Goal: Task Accomplishment & Management: Use online tool/utility

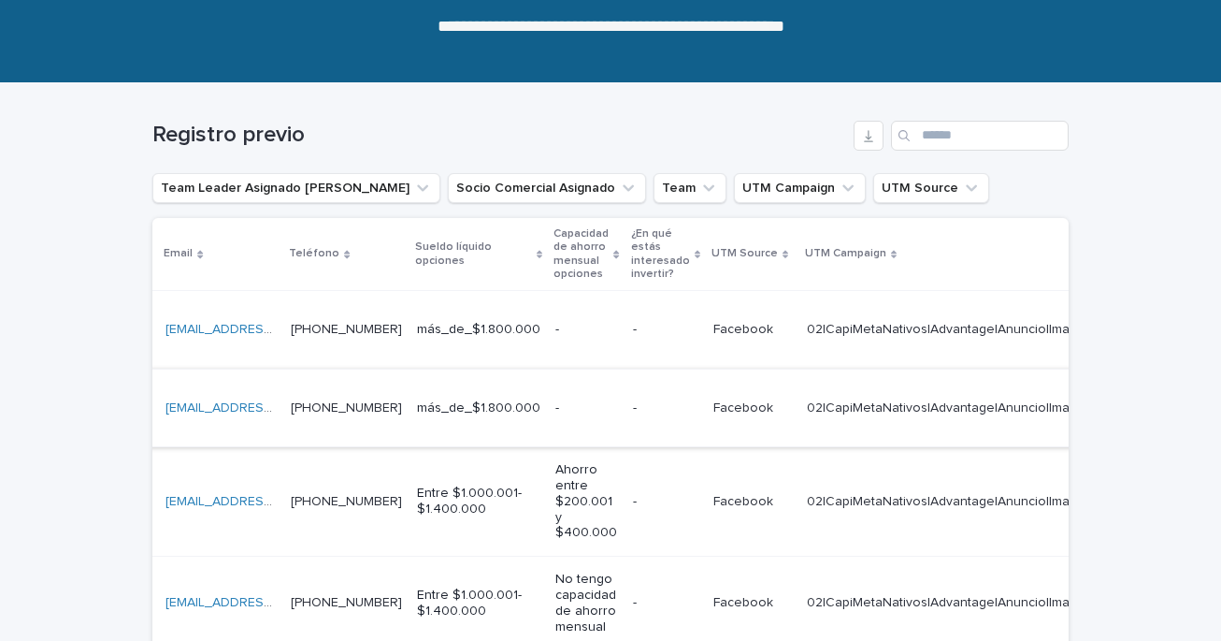
scroll to position [0, 643]
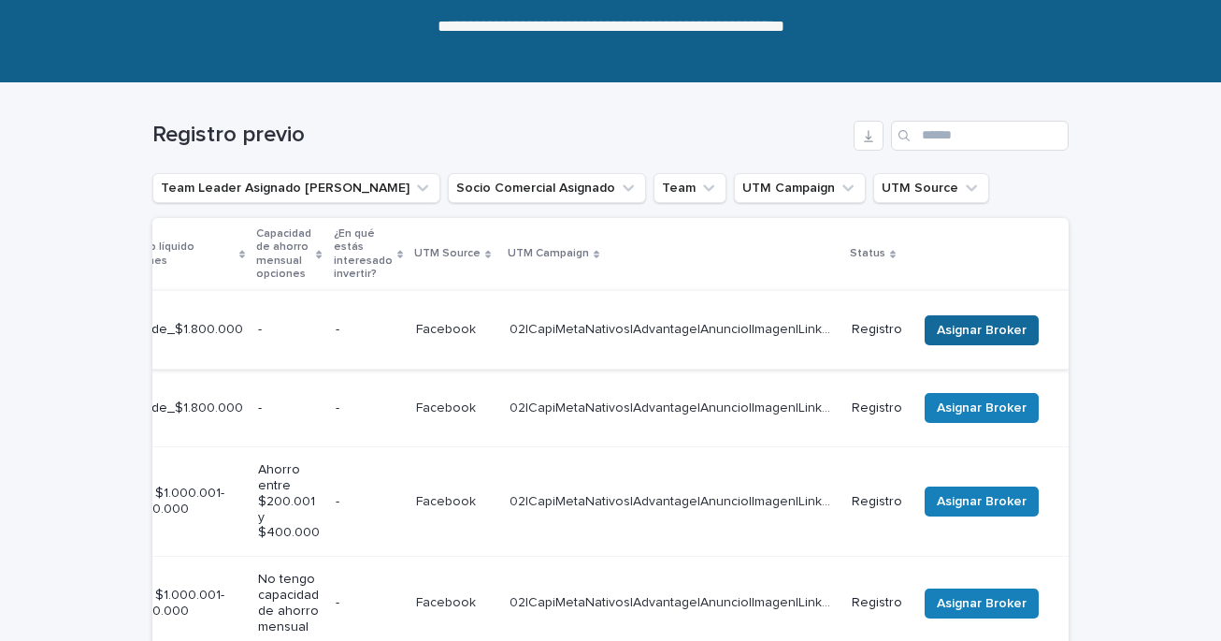
click at [997, 321] on span "Asignar Broker" at bounding box center [982, 330] width 90 height 19
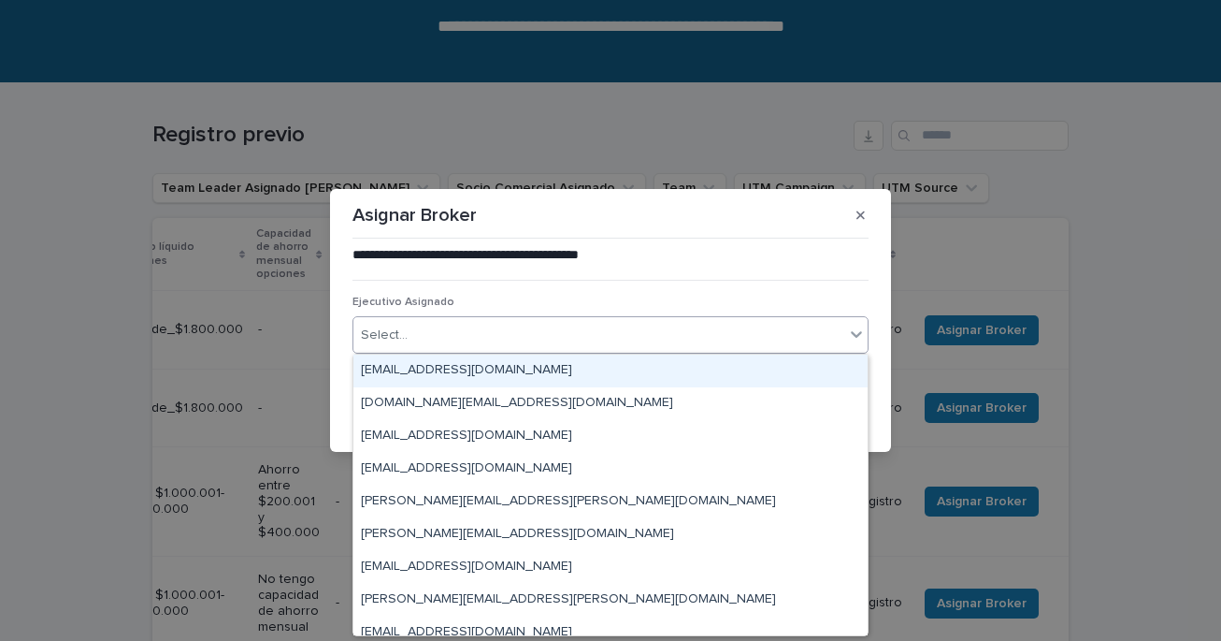
click at [858, 334] on icon at bounding box center [856, 334] width 11 height 7
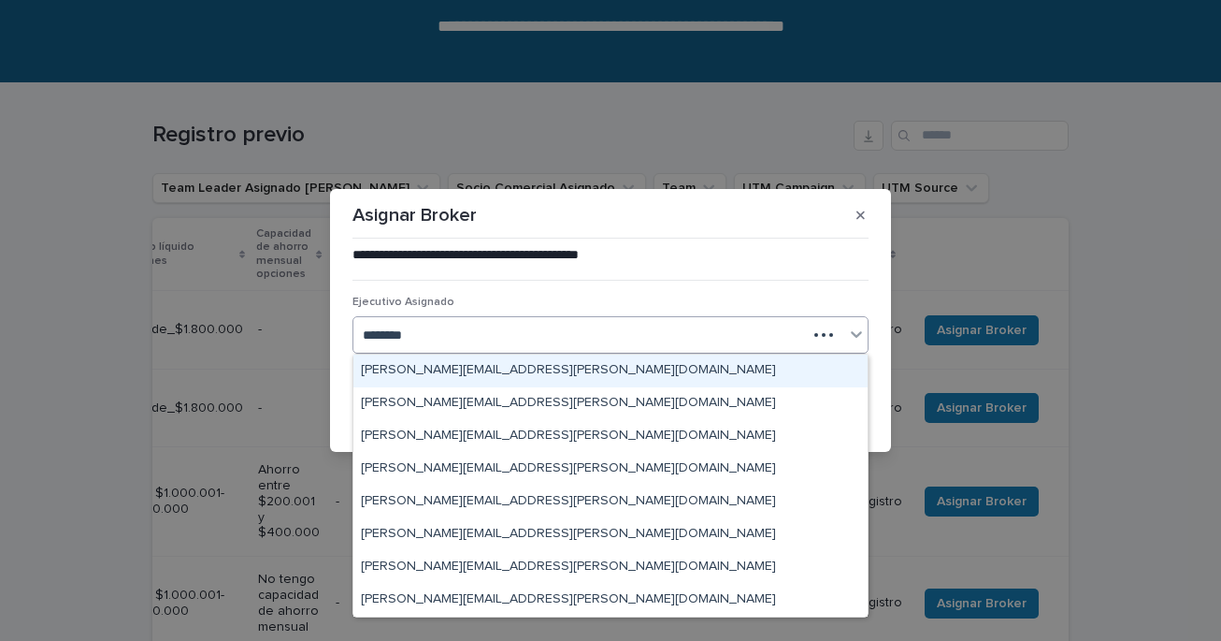
type input "*********"
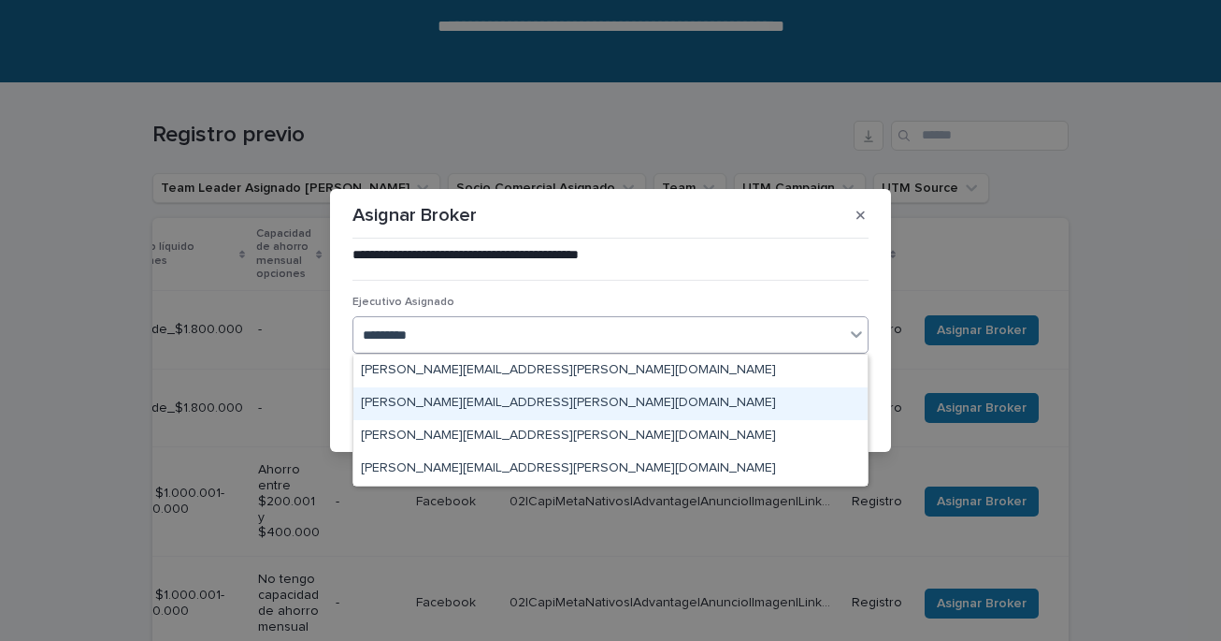
click at [589, 403] on div "[PERSON_NAME][EMAIL_ADDRESS][PERSON_NAME][DOMAIN_NAME]" at bounding box center [610, 403] width 514 height 33
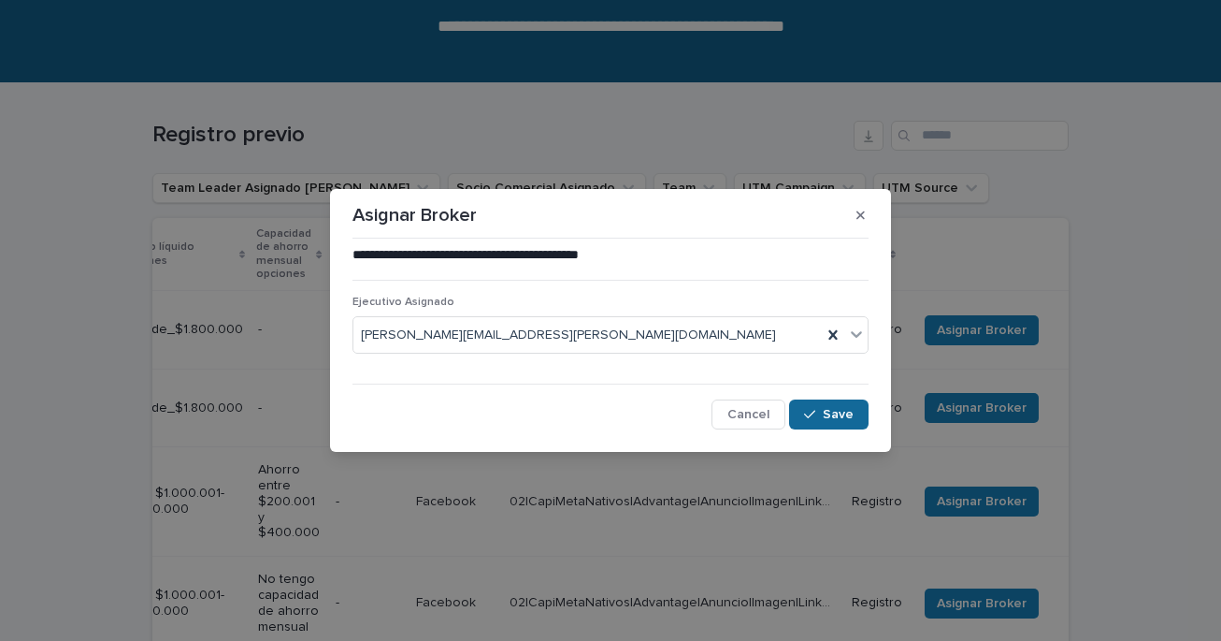
click at [818, 411] on div "button" at bounding box center [813, 414] width 19 height 13
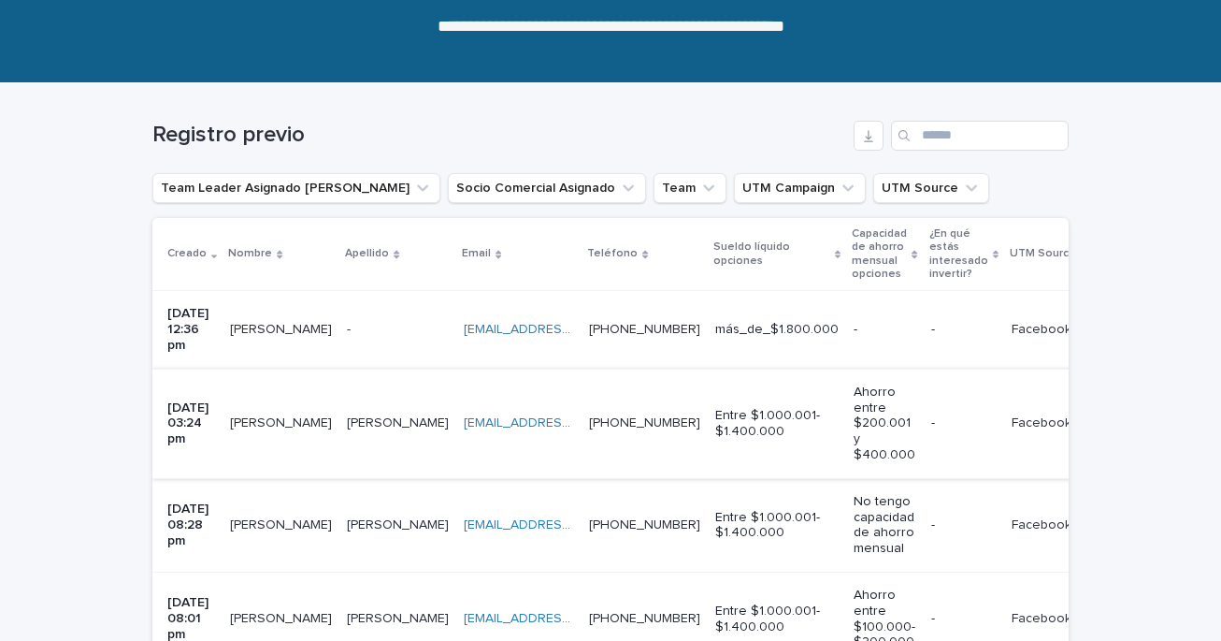
scroll to position [0, 642]
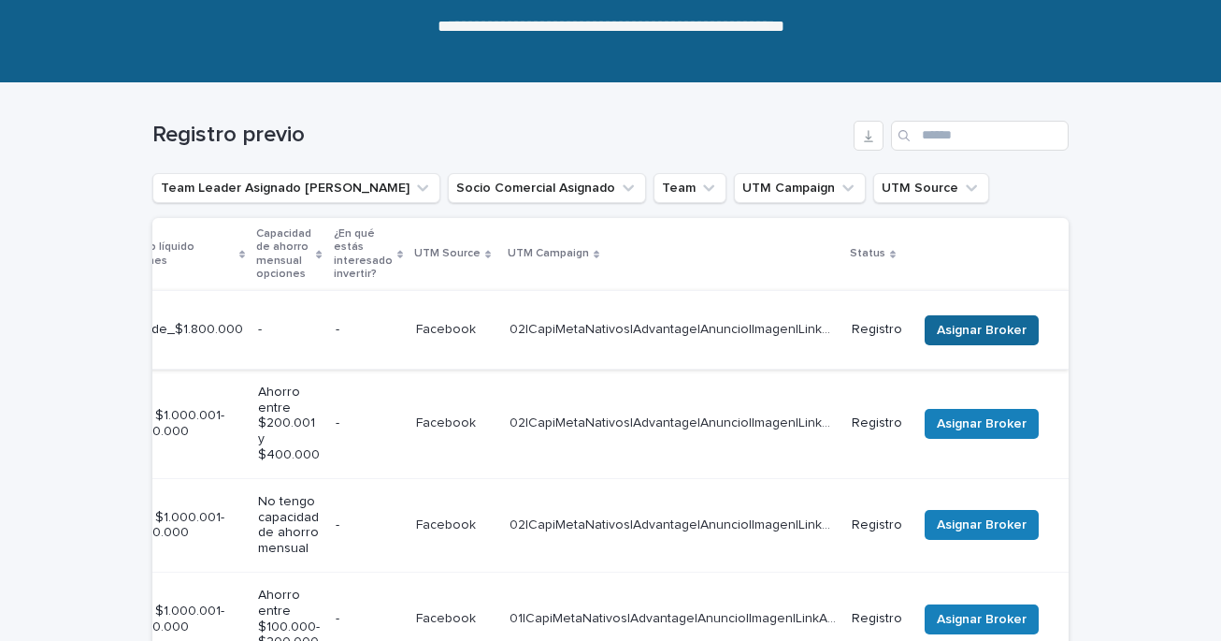
click at [984, 321] on span "Asignar Broker" at bounding box center [982, 330] width 90 height 19
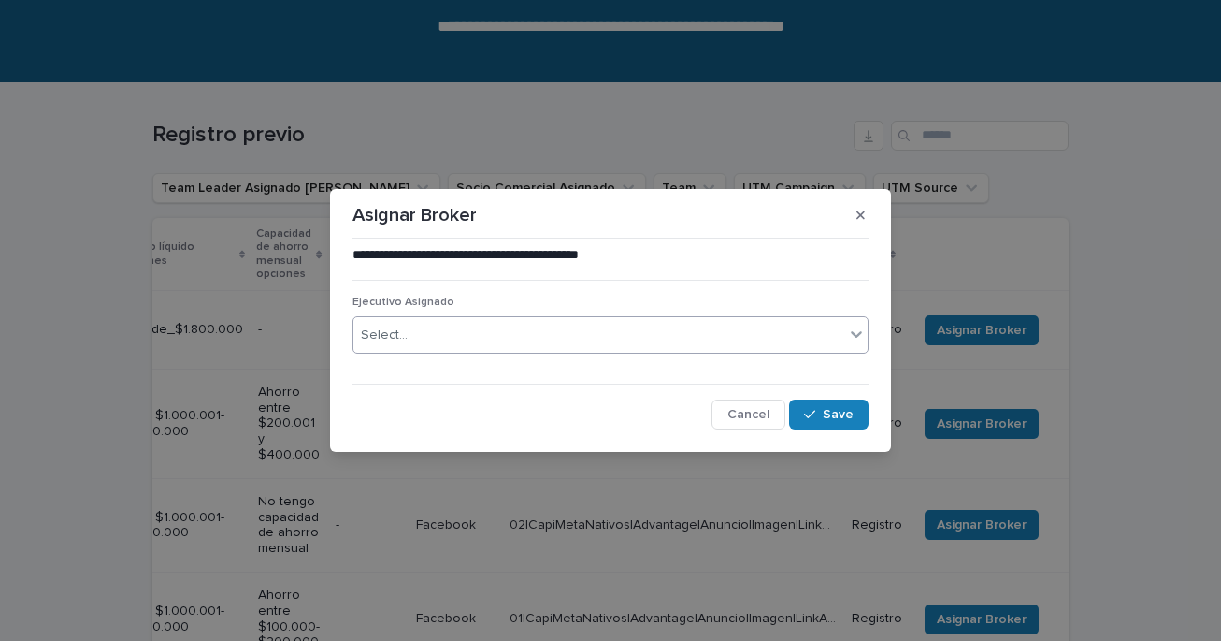
click at [581, 344] on div "Select..." at bounding box center [598, 335] width 491 height 31
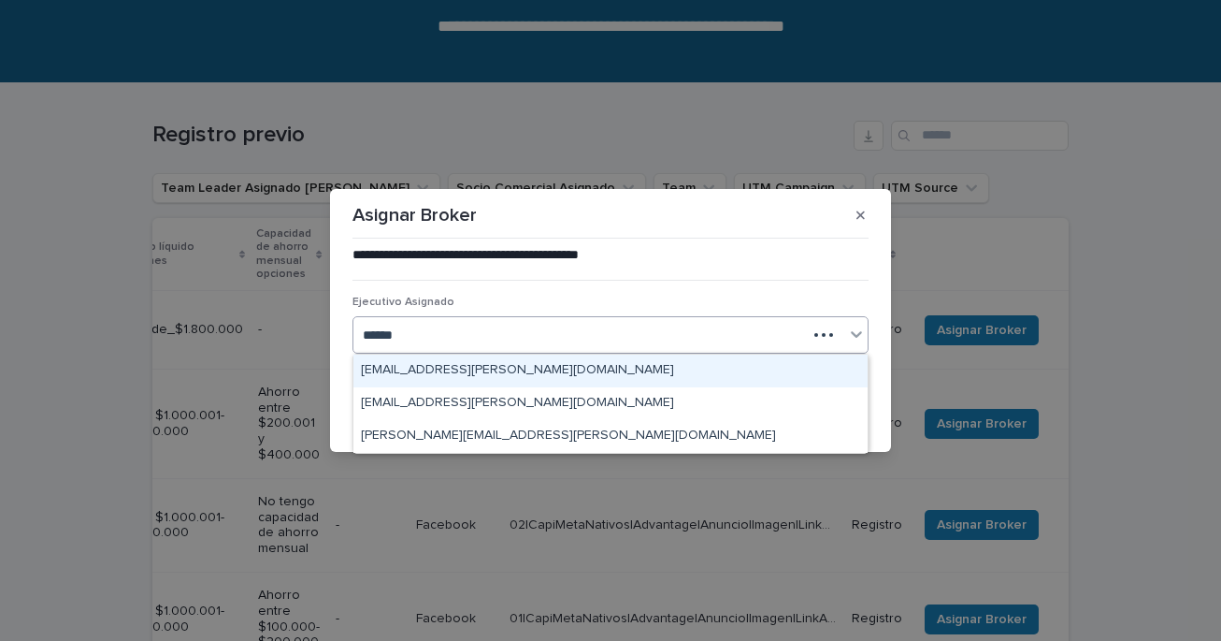
type input "*******"
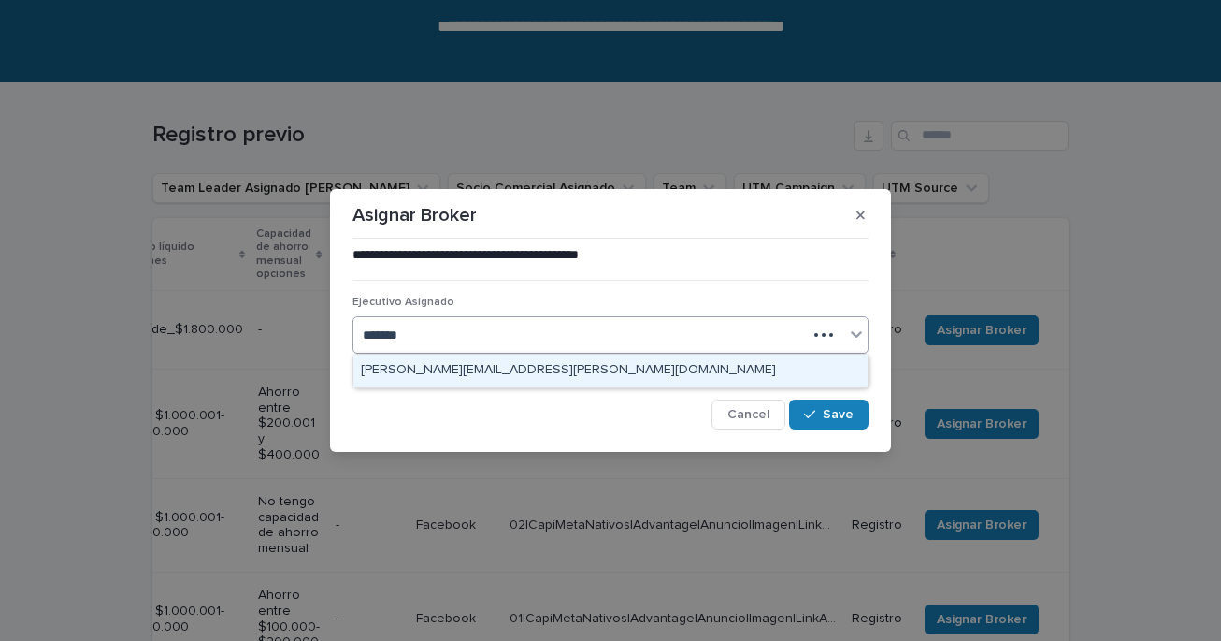
click at [448, 375] on div "[PERSON_NAME][EMAIL_ADDRESS][PERSON_NAME][DOMAIN_NAME]" at bounding box center [610, 370] width 514 height 33
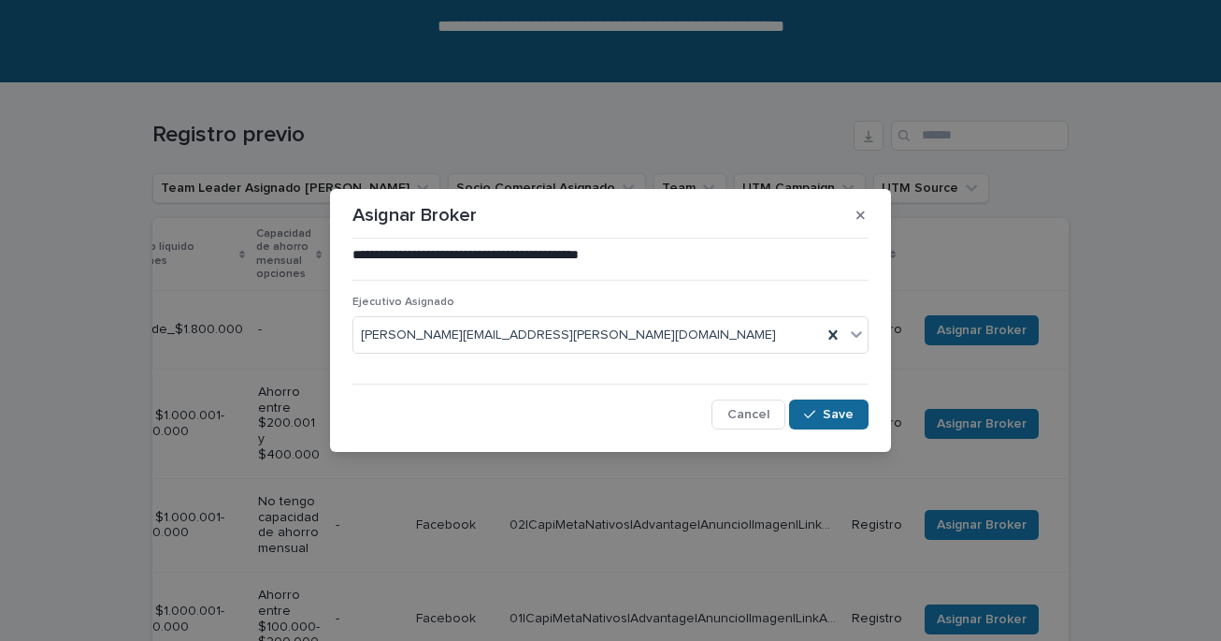
click at [820, 423] on button "Save" at bounding box center [828, 414] width 79 height 30
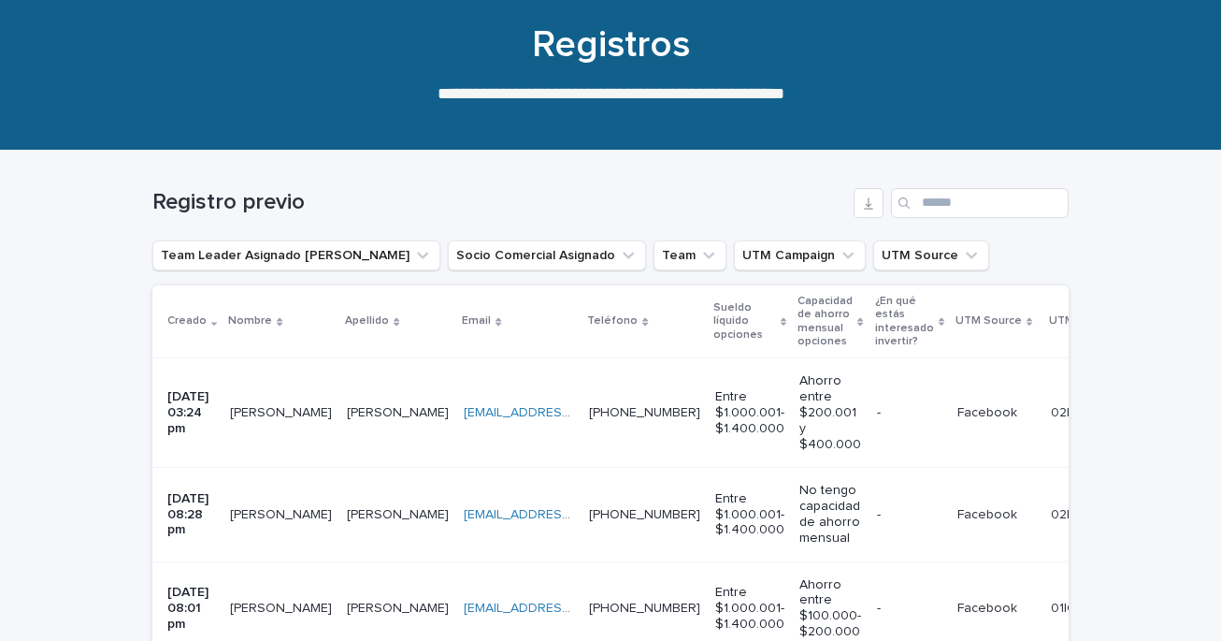
scroll to position [160, 0]
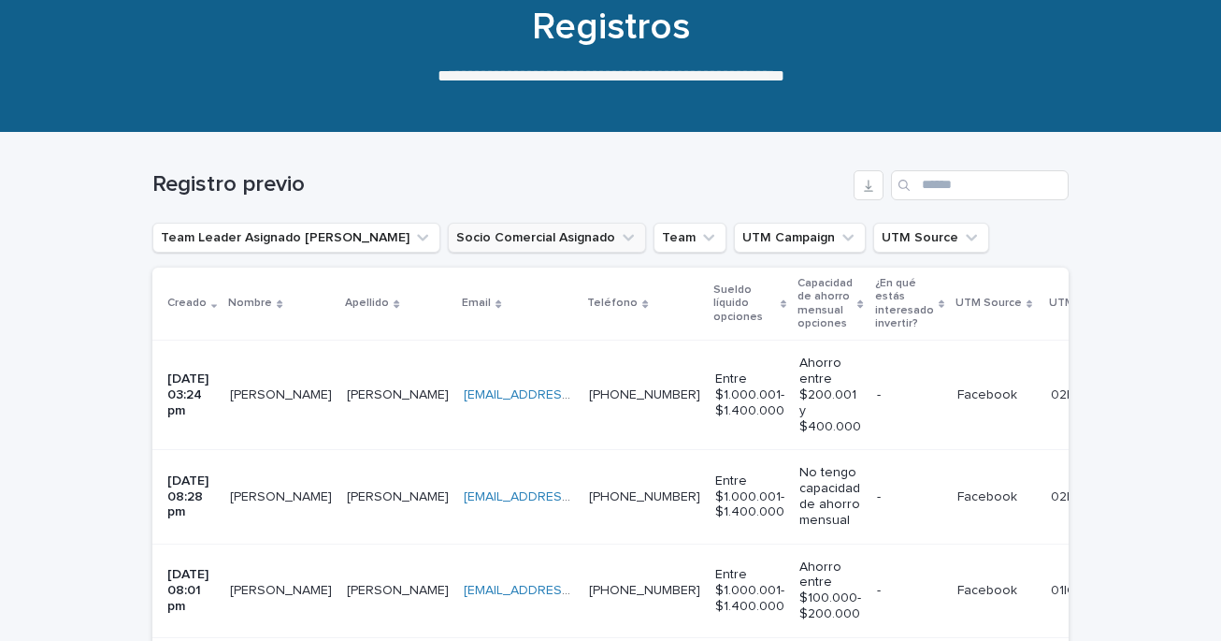
click at [623, 239] on icon "Socio Comercial Asignado" at bounding box center [628, 237] width 11 height 7
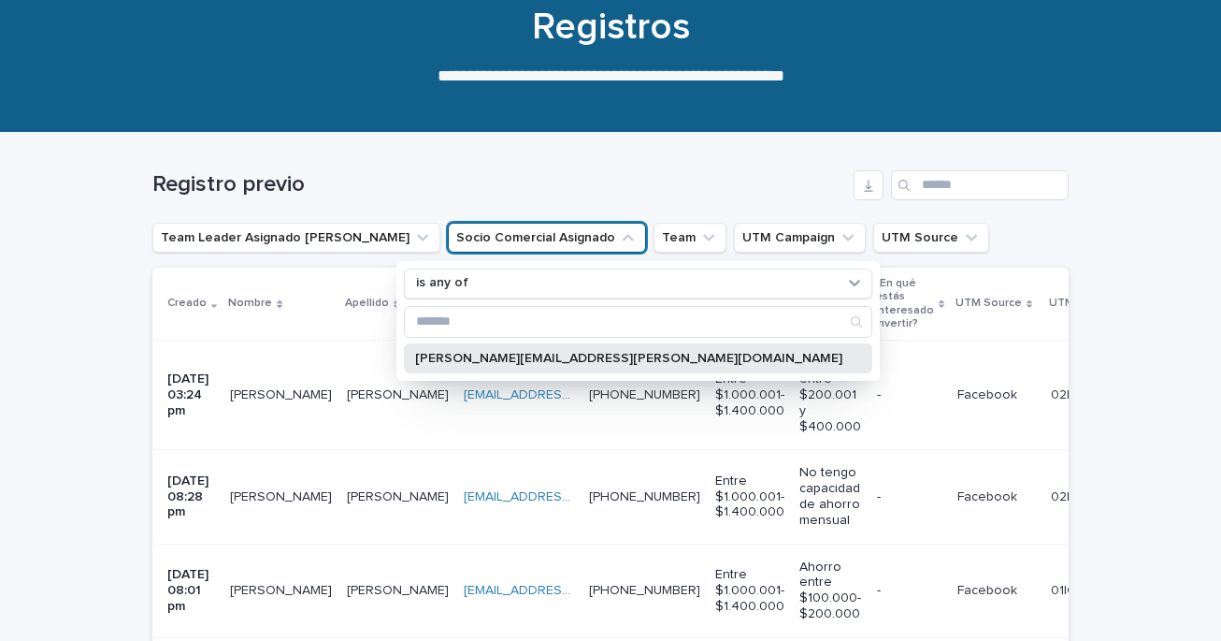
click at [531, 357] on p "[PERSON_NAME][EMAIL_ADDRESS][PERSON_NAME][DOMAIN_NAME]" at bounding box center [628, 358] width 427 height 13
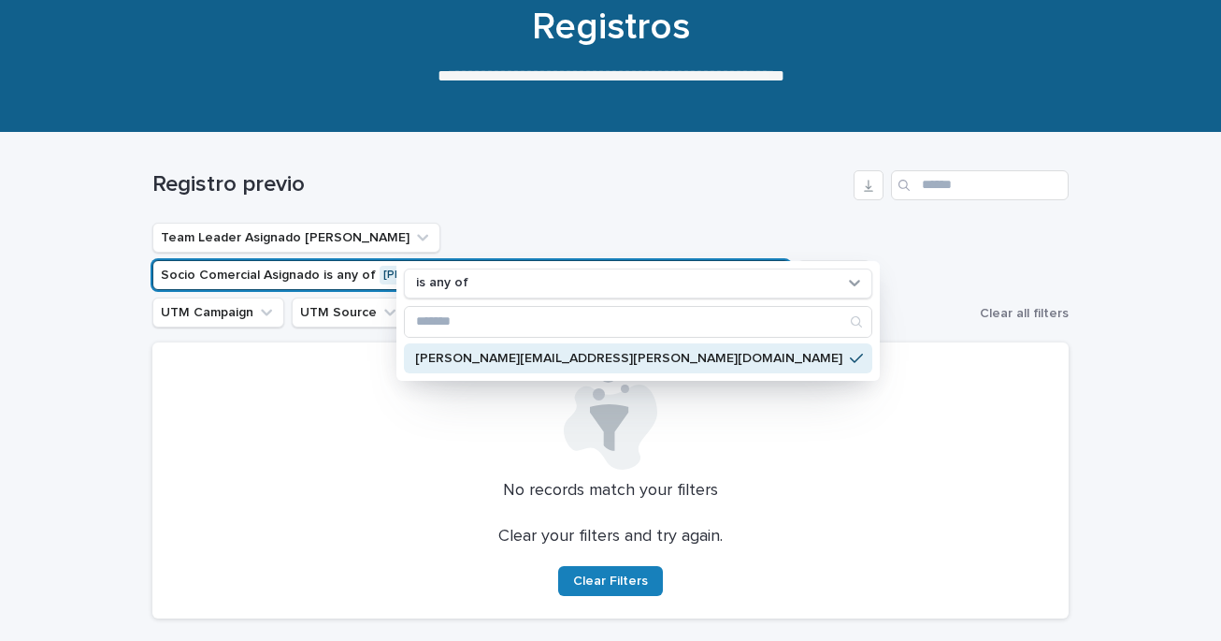
click at [1188, 260] on div "Loading... Saving… Loading... Saving… Registro previo Team Leader Asignado LLam…" at bounding box center [610, 430] width 1221 height 594
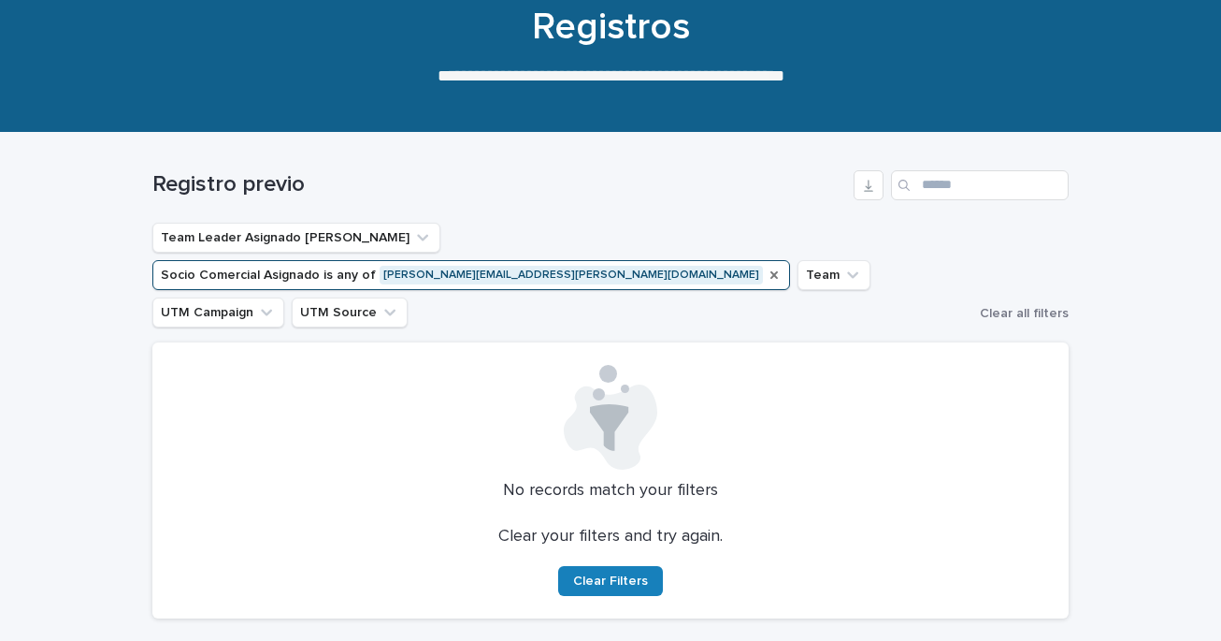
click at [778, 271] on icon "Socio Comercial Asignado" at bounding box center [774, 274] width 7 height 7
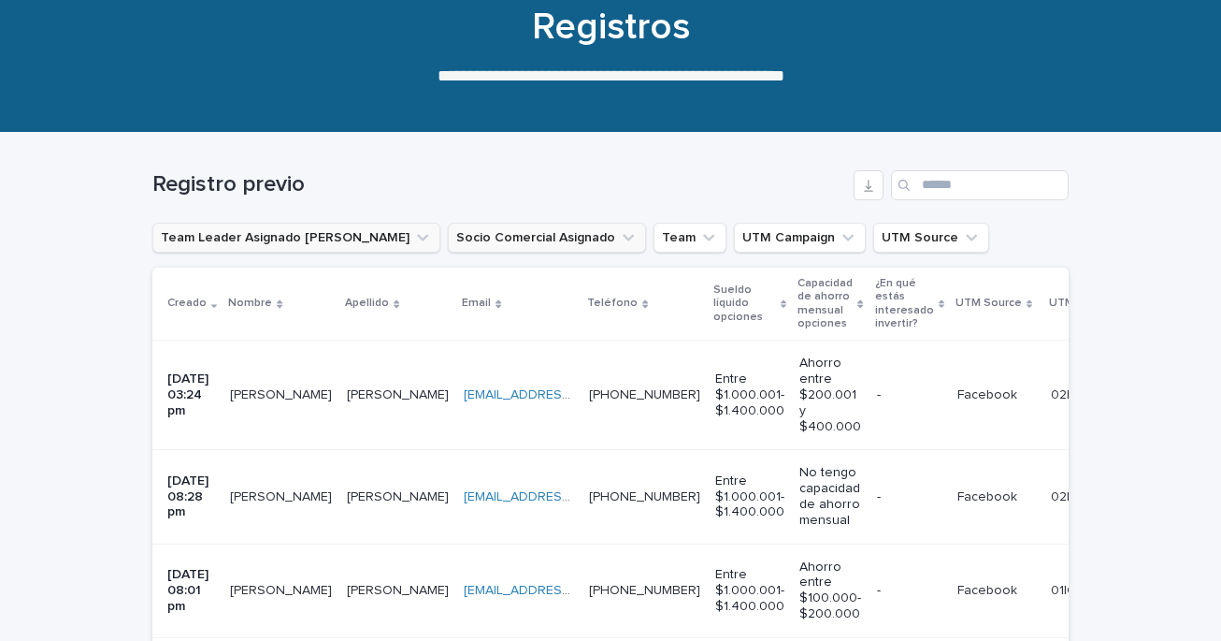
click at [413, 239] on icon "Team Leader Asignado LLamados" at bounding box center [422, 237] width 19 height 19
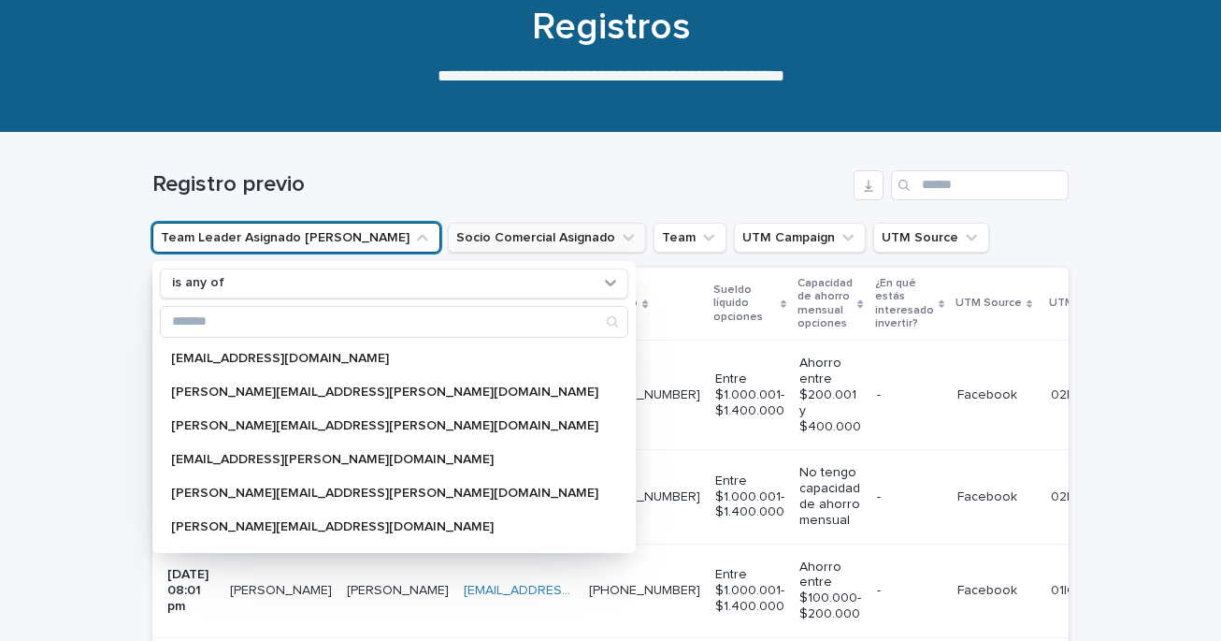
click at [668, 204] on div "Registro previo" at bounding box center [610, 178] width 916 height 90
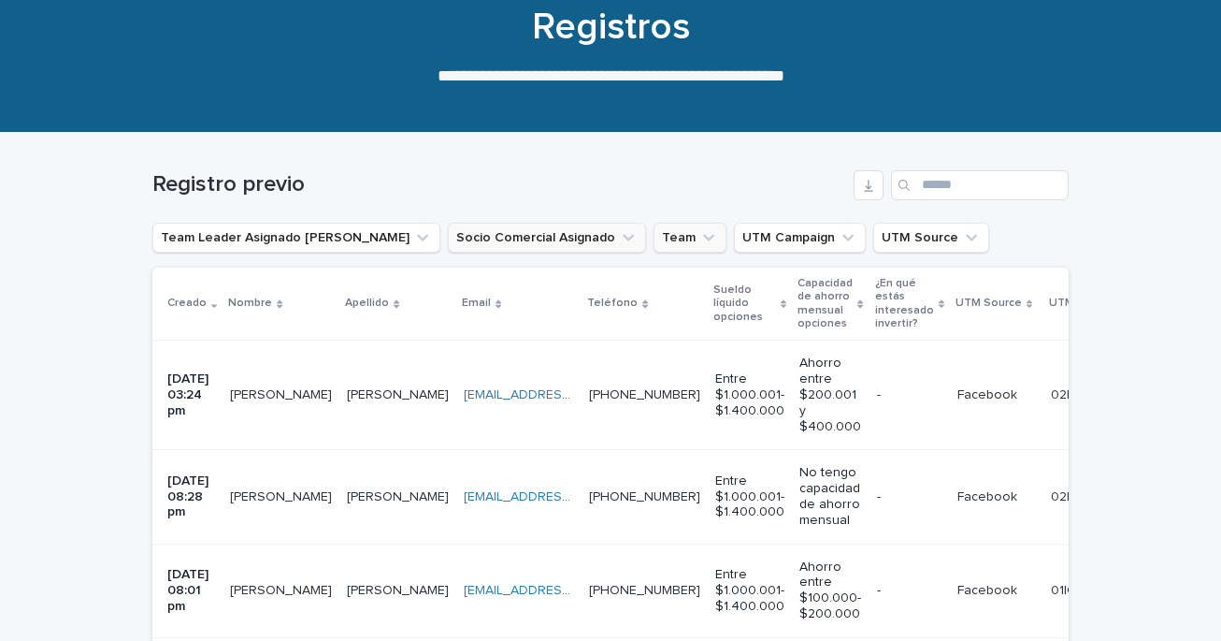
click at [700, 239] on icon "Team" at bounding box center [709, 237] width 19 height 19
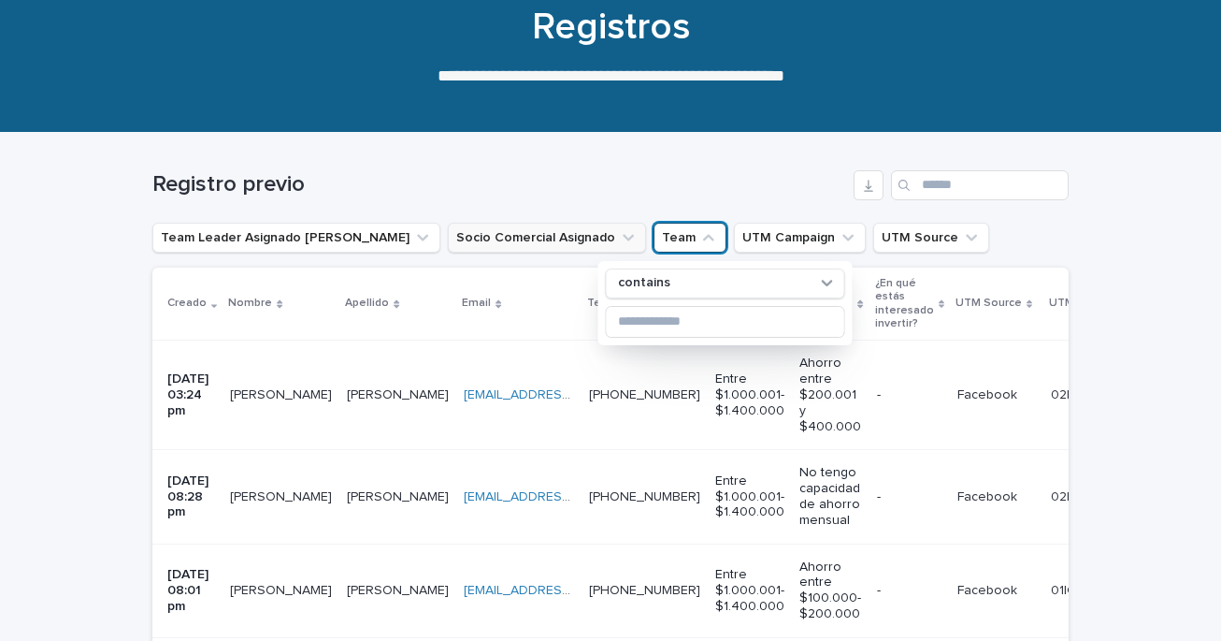
click at [736, 203] on div "Registro previo" at bounding box center [610, 178] width 916 height 90
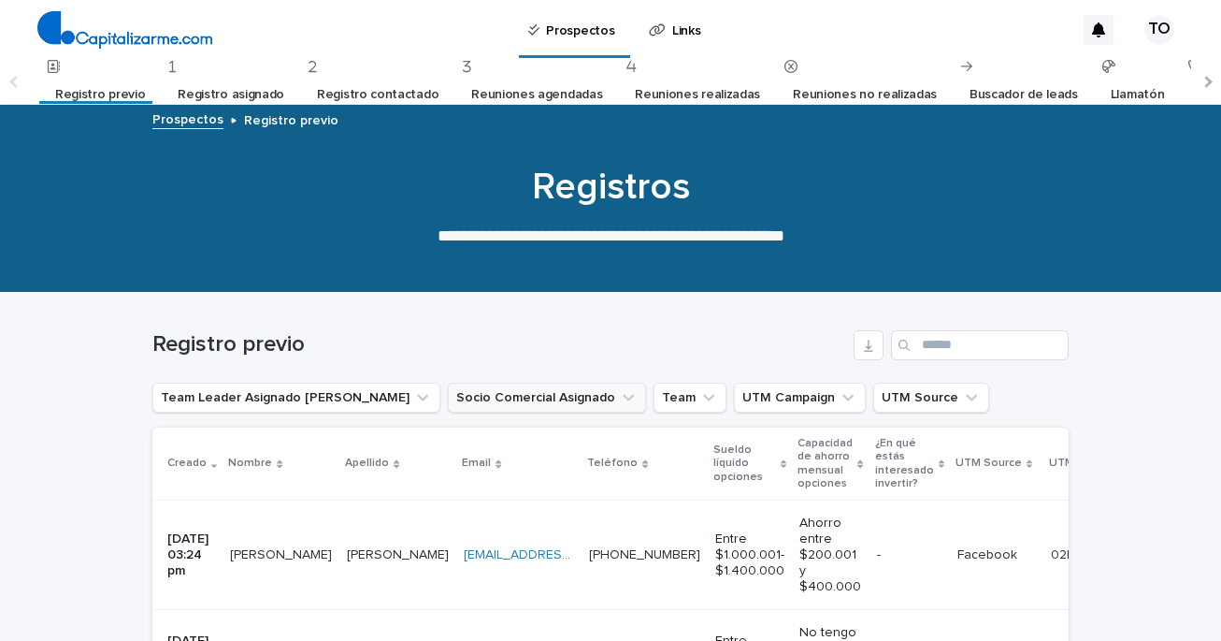
click at [248, 96] on link "Registro asignado" at bounding box center [231, 95] width 107 height 44
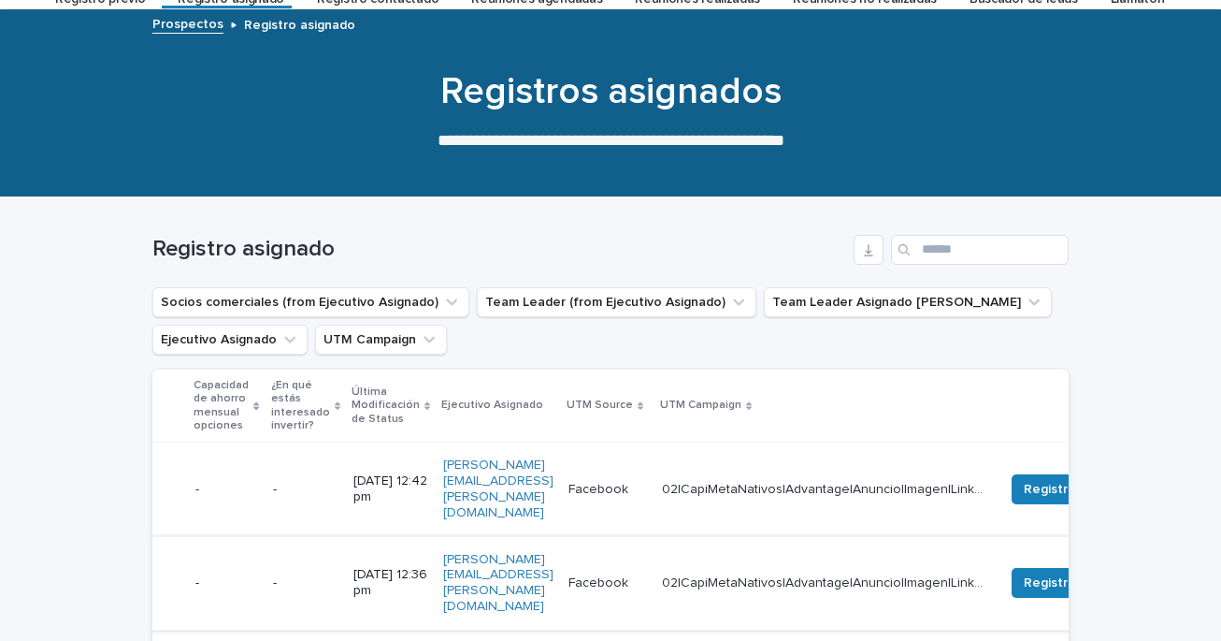
scroll to position [0, 755]
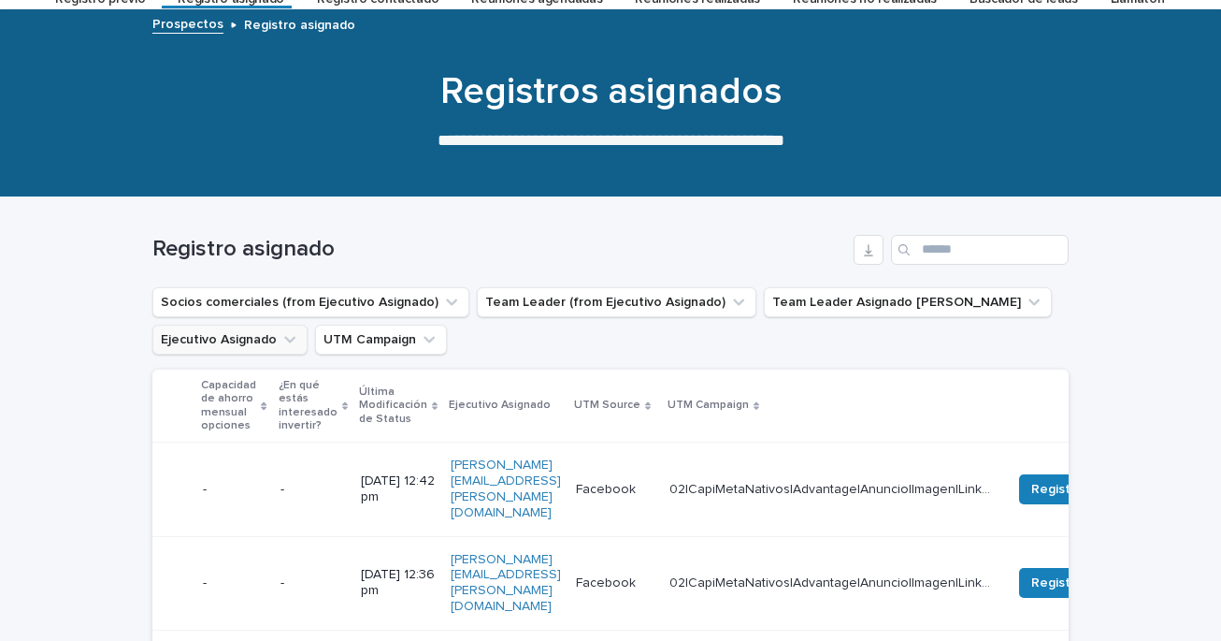
click at [294, 340] on icon "Ejecutivo Asignado" at bounding box center [290, 339] width 19 height 19
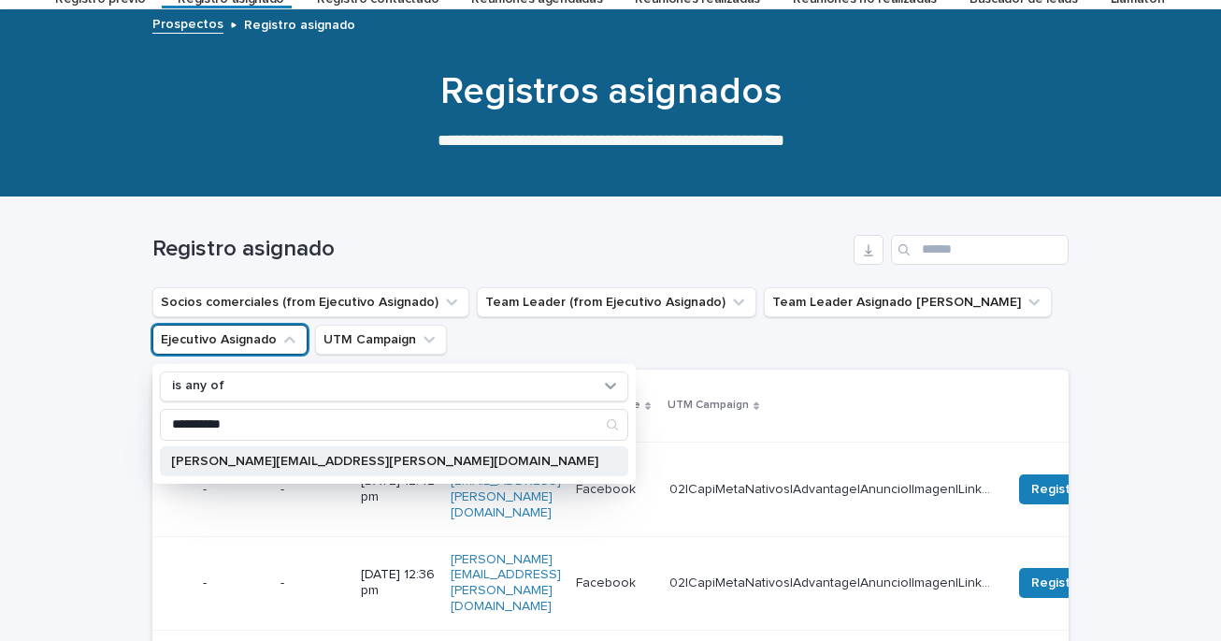
type input "**********"
click at [267, 465] on p "[PERSON_NAME][EMAIL_ADDRESS][PERSON_NAME][DOMAIN_NAME]" at bounding box center [384, 460] width 427 height 13
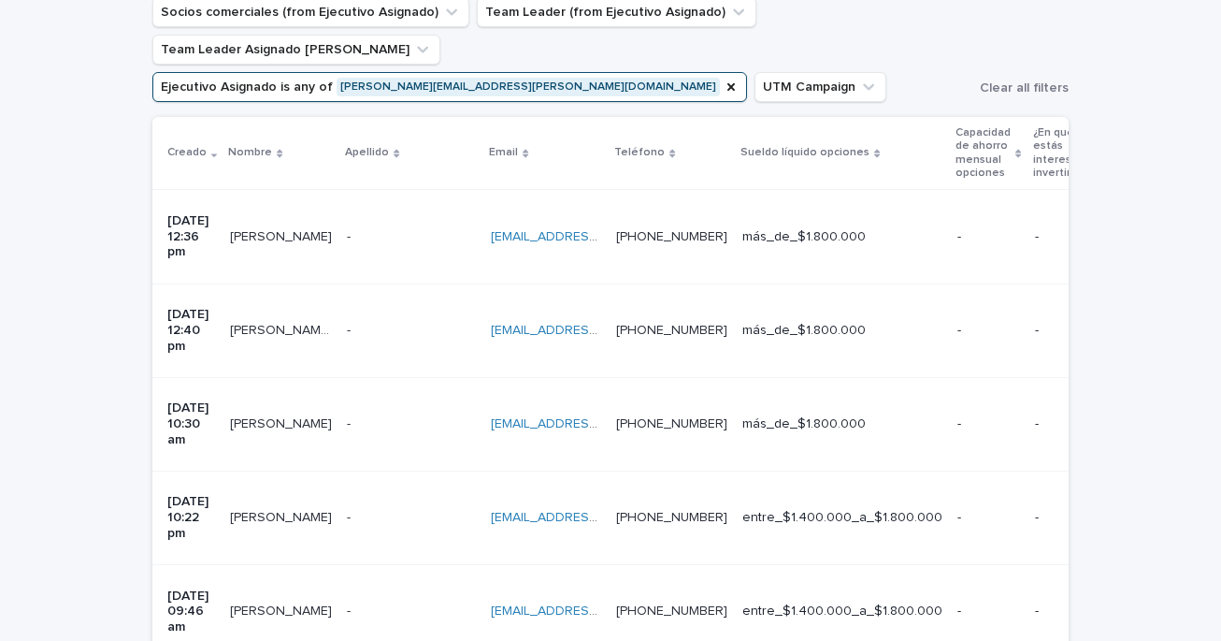
scroll to position [392, 0]
